Goal: Information Seeking & Learning: Learn about a topic

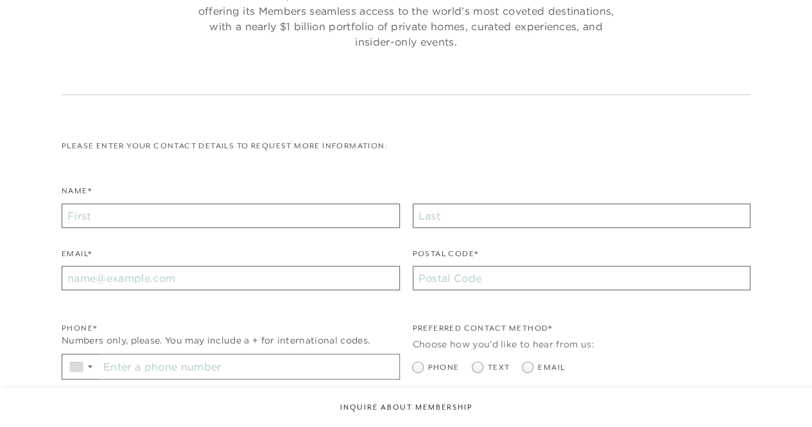
checkbox input "false"
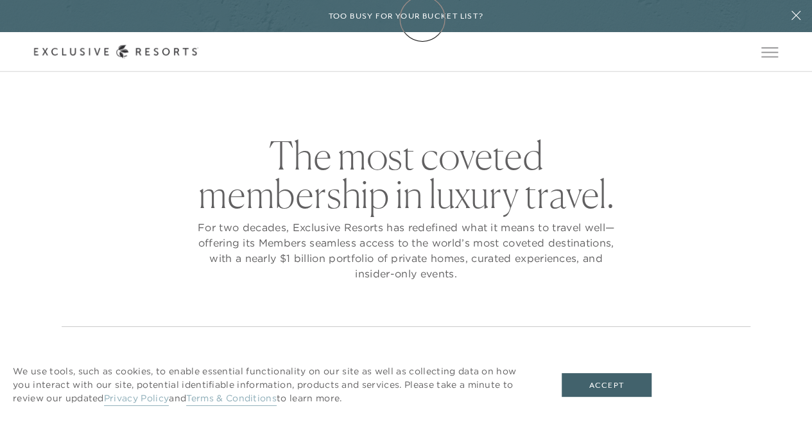
click at [422, 19] on h6 "Too busy for your bucket list?" at bounding box center [406, 16] width 155 height 12
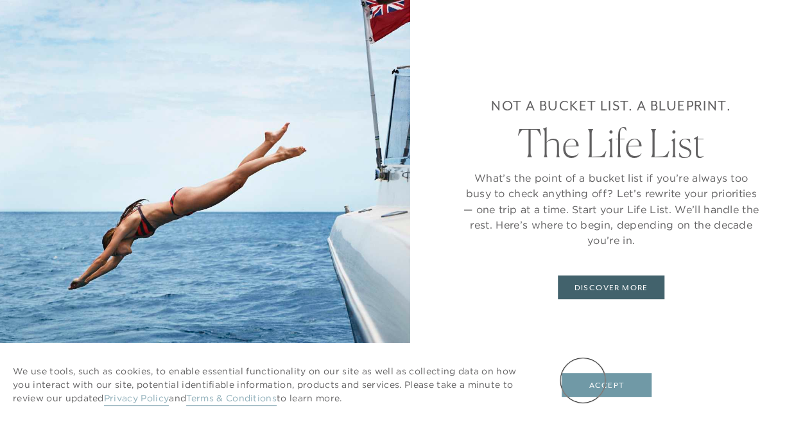
click at [583, 380] on button "Accept" at bounding box center [607, 385] width 90 height 24
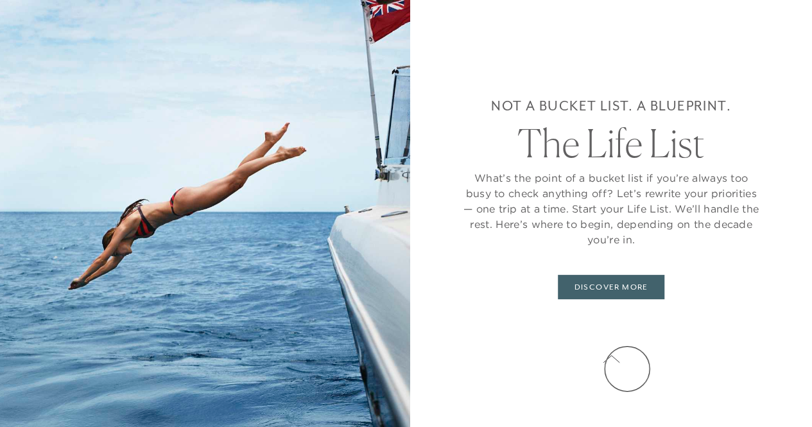
click at [627, 369] on button at bounding box center [611, 360] width 32 height 32
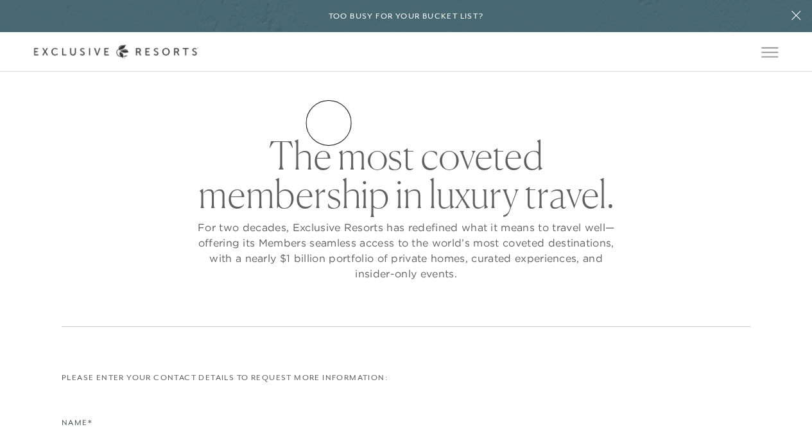
click at [0, 0] on link "How it works" at bounding box center [0, 0] width 0 height 0
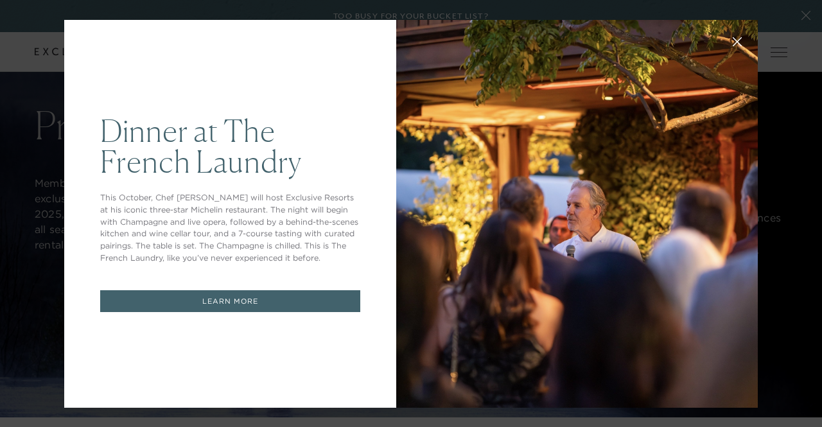
click at [733, 42] on icon at bounding box center [737, 41] width 8 height 8
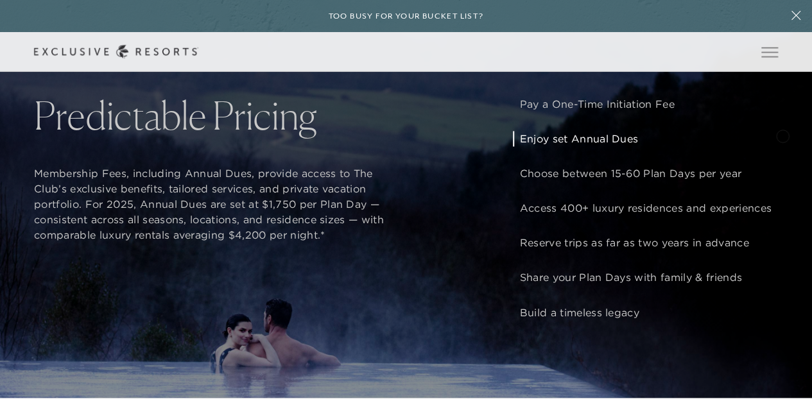
click at [778, 137] on div "Pay a One-Time Initiation Fee Enjoy set Annual Dues Choose between 15-60 Plan D…" at bounding box center [645, 207] width 265 height 223
click at [778, 139] on div "Pay a One-Time Initiation Fee Enjoy set Annual Dues Choose between 15-60 Plan D…" at bounding box center [645, 207] width 265 height 223
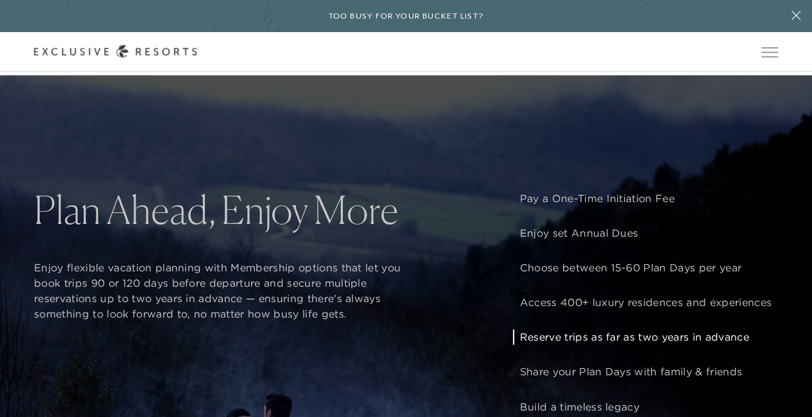
scroll to position [810, 0]
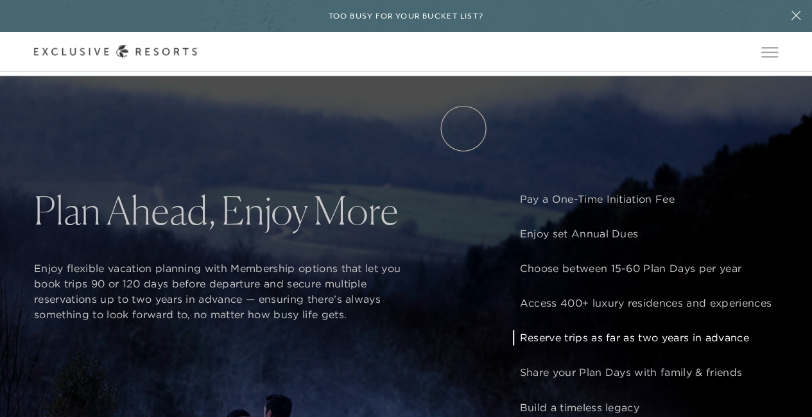
click at [0, 0] on link "Experience Collection" at bounding box center [0, 0] width 0 height 0
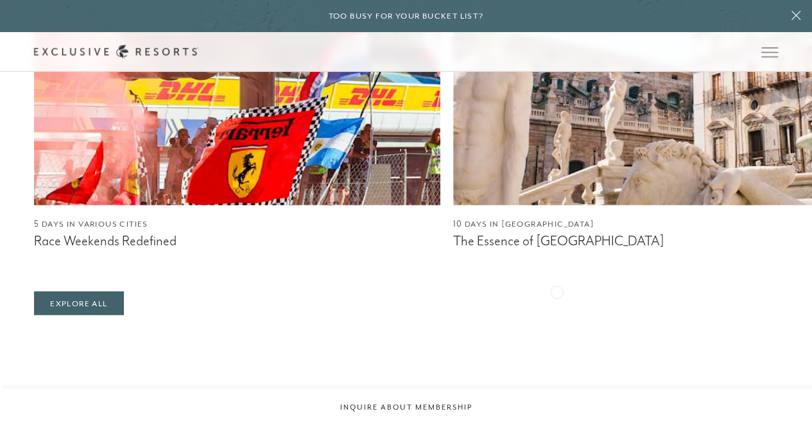
scroll to position [1500, 0]
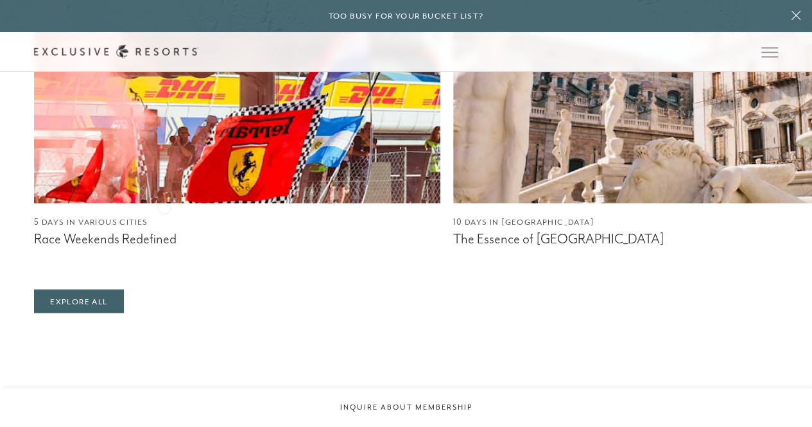
click at [164, 204] on img at bounding box center [237, 43] width 406 height 321
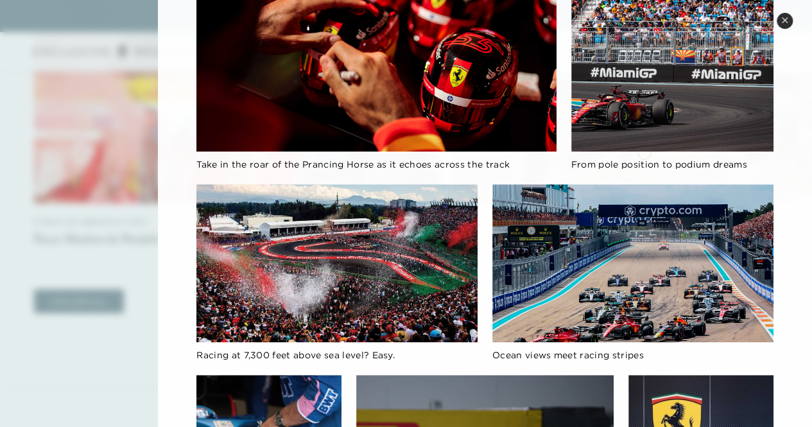
scroll to position [259, 0]
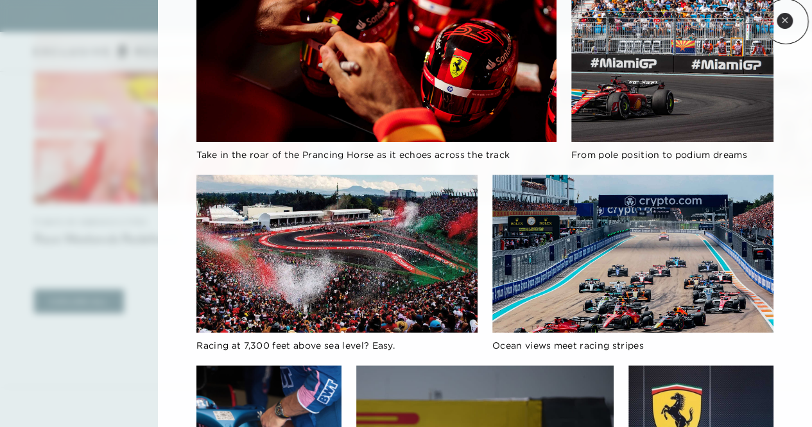
click at [786, 21] on icon at bounding box center [784, 19] width 5 height 5
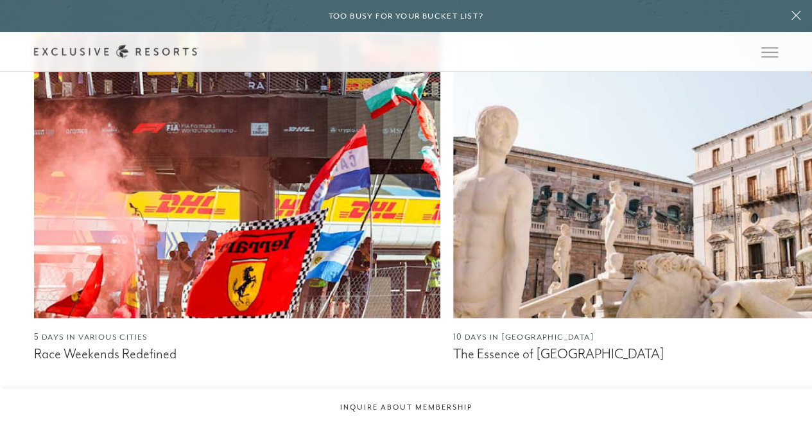
scroll to position [1274, 0]
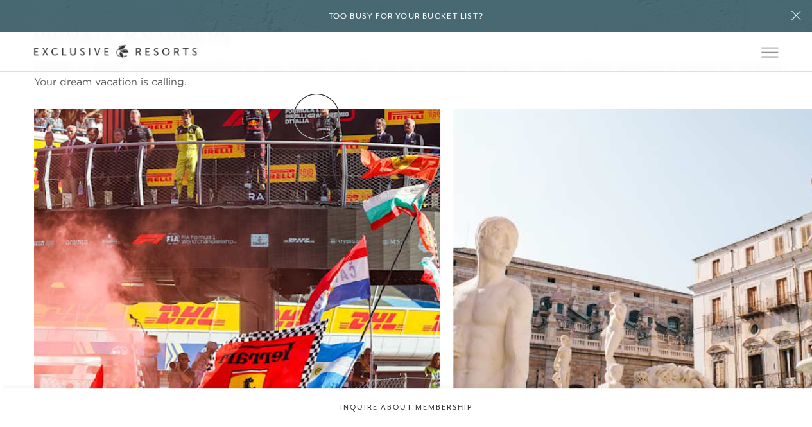
click at [0, 0] on link "Residence Collection" at bounding box center [0, 0] width 0 height 0
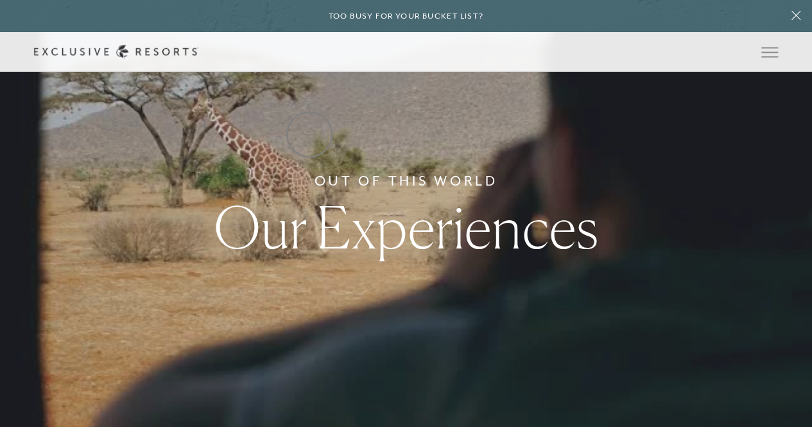
click at [0, 0] on link "Residence Collection" at bounding box center [0, 0] width 0 height 0
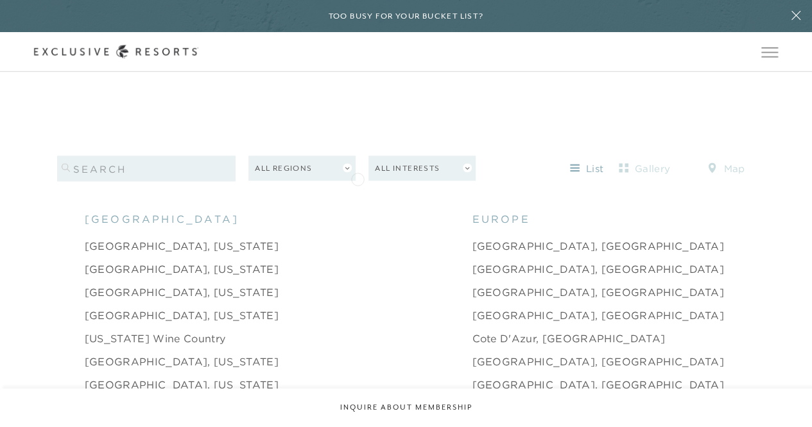
scroll to position [1142, 0]
click at [121, 155] on input "search" at bounding box center [146, 168] width 179 height 26
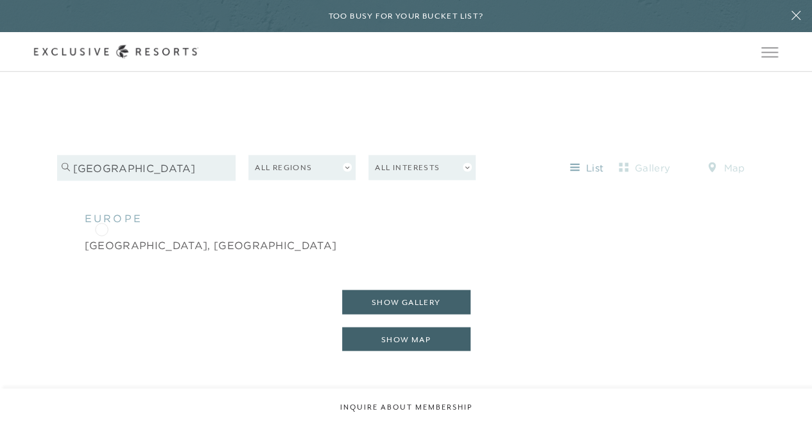
type input "[GEOGRAPHIC_DATA]"
click at [101, 237] on link "[GEOGRAPHIC_DATA], [GEOGRAPHIC_DATA]" at bounding box center [211, 244] width 252 height 15
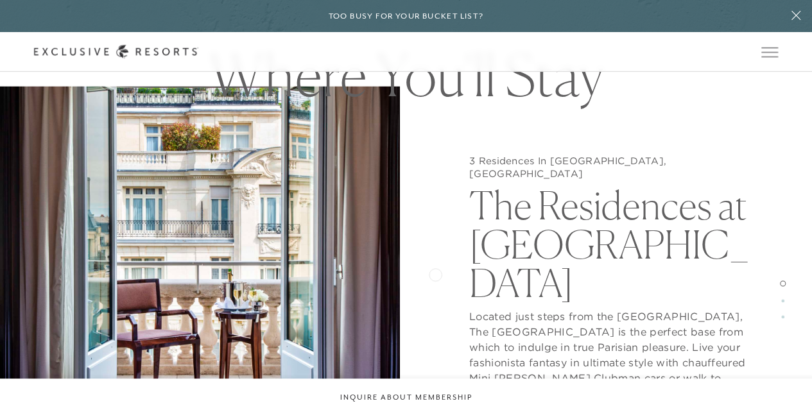
scroll to position [980, 0]
drag, startPoint x: 516, startPoint y: 383, endPoint x: 455, endPoint y: 261, distance: 136.1
click at [455, 261] on div "3 Residences In [GEOGRAPHIC_DATA], [GEOGRAPHIC_DATA] The Residences at [GEOGRAP…" at bounding box center [612, 299] width 400 height 417
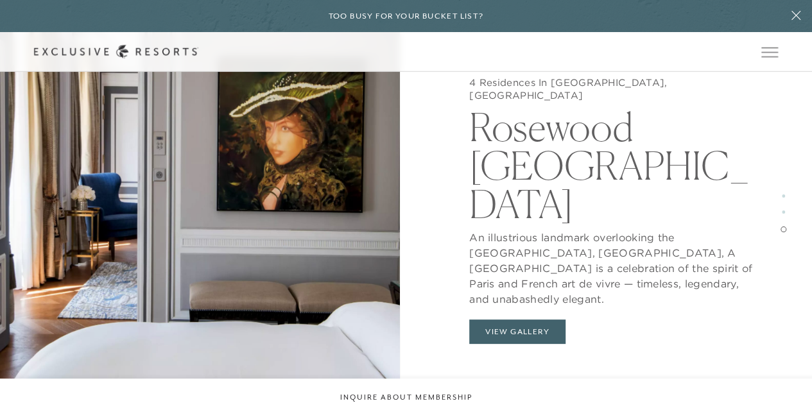
scroll to position [2177, 0]
click at [524, 320] on button "View Gallery" at bounding box center [517, 332] width 96 height 24
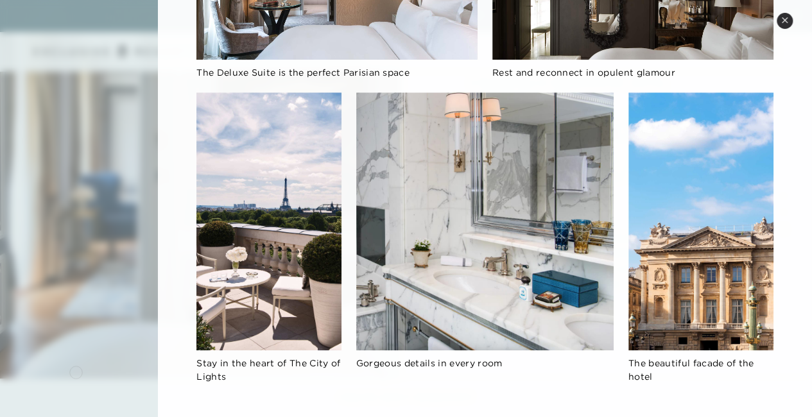
click at [73, 371] on div at bounding box center [406, 208] width 812 height 417
